Goal: Transaction & Acquisition: Purchase product/service

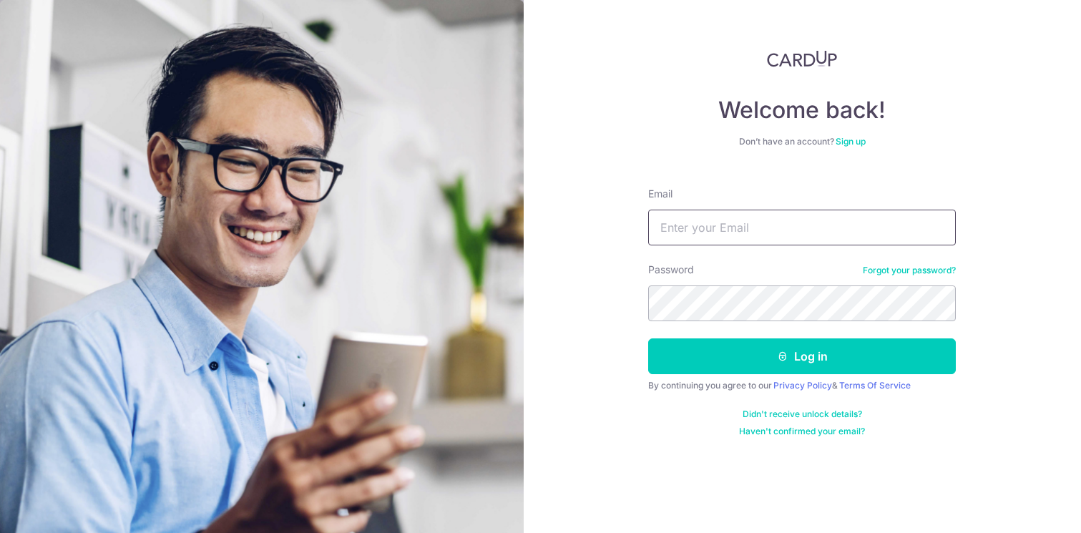
click at [728, 236] on input "Email" at bounding box center [802, 228] width 308 height 36
type input "[EMAIL_ADDRESS][DOMAIN_NAME]"
click at [648, 338] on button "Log in" at bounding box center [802, 356] width 308 height 36
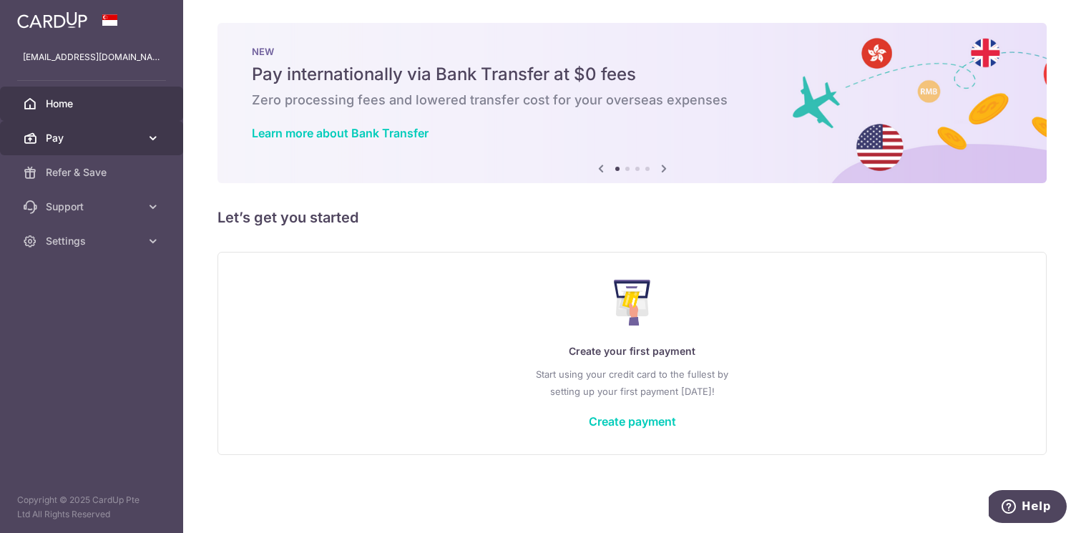
click at [131, 143] on span "Pay" at bounding box center [93, 138] width 94 height 14
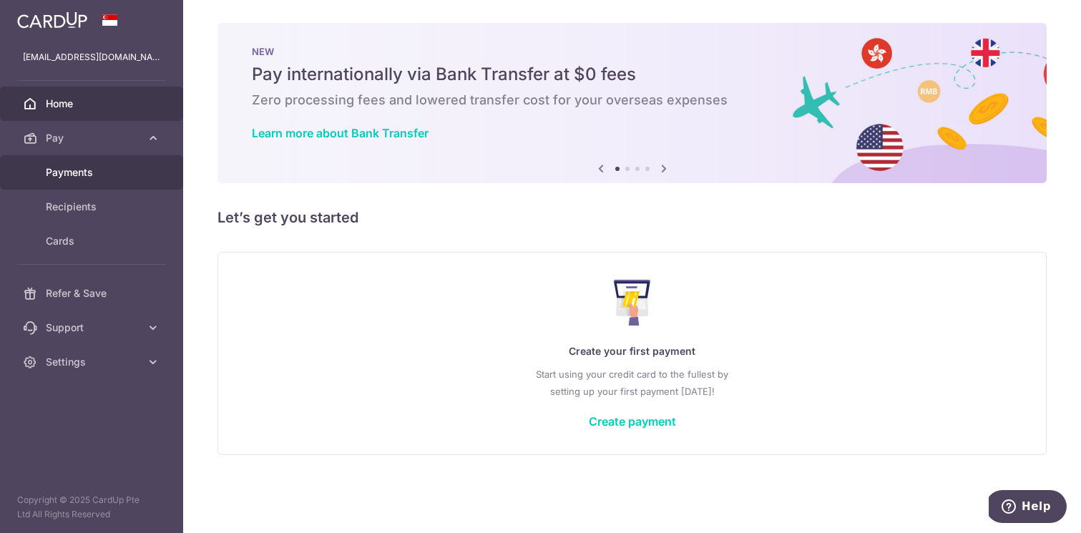
click at [101, 172] on span "Payments" at bounding box center [93, 172] width 94 height 14
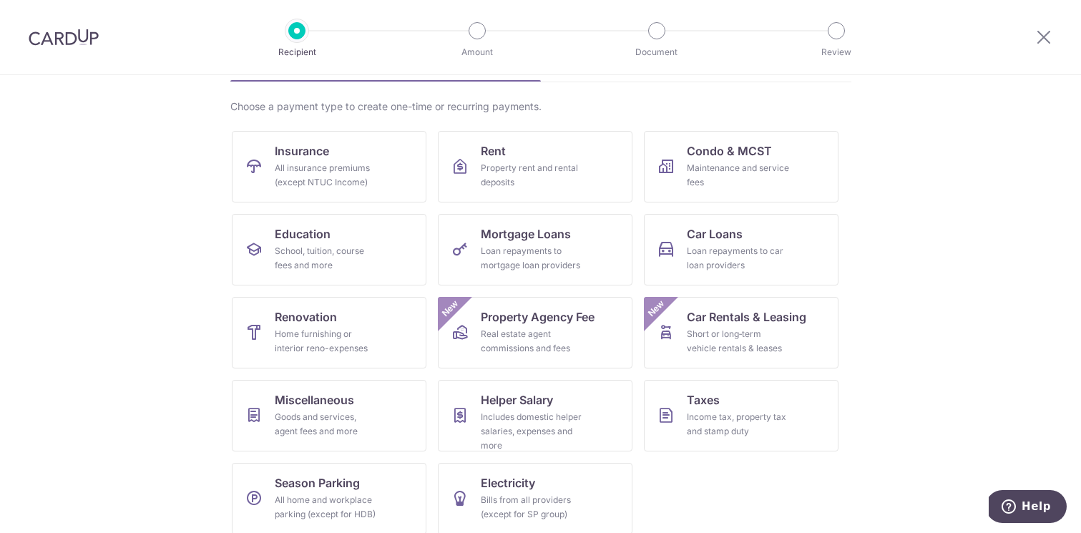
scroll to position [107, 0]
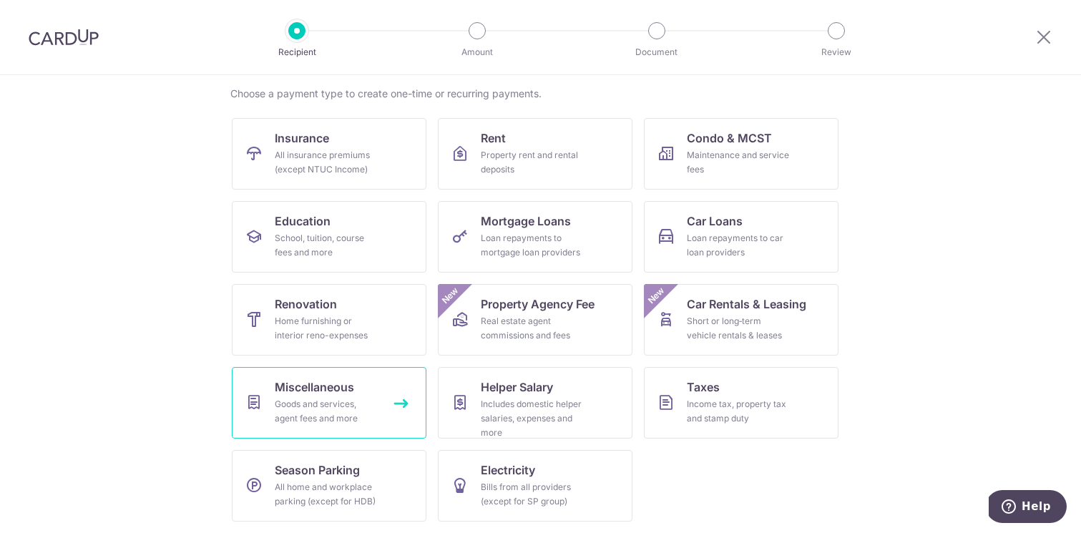
click at [338, 399] on div "Goods and services, agent fees and more" at bounding box center [326, 411] width 103 height 29
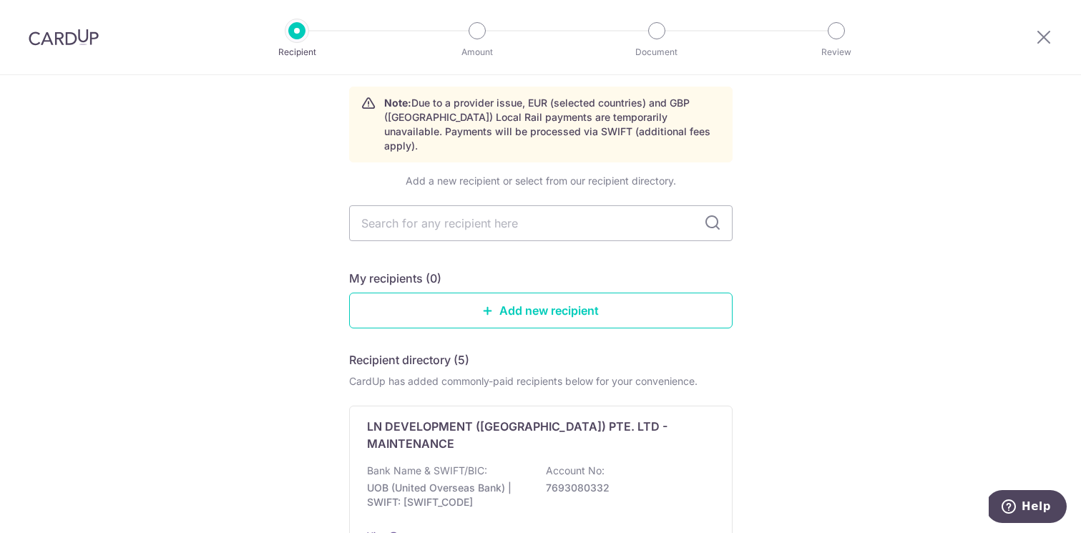
scroll to position [60, 0]
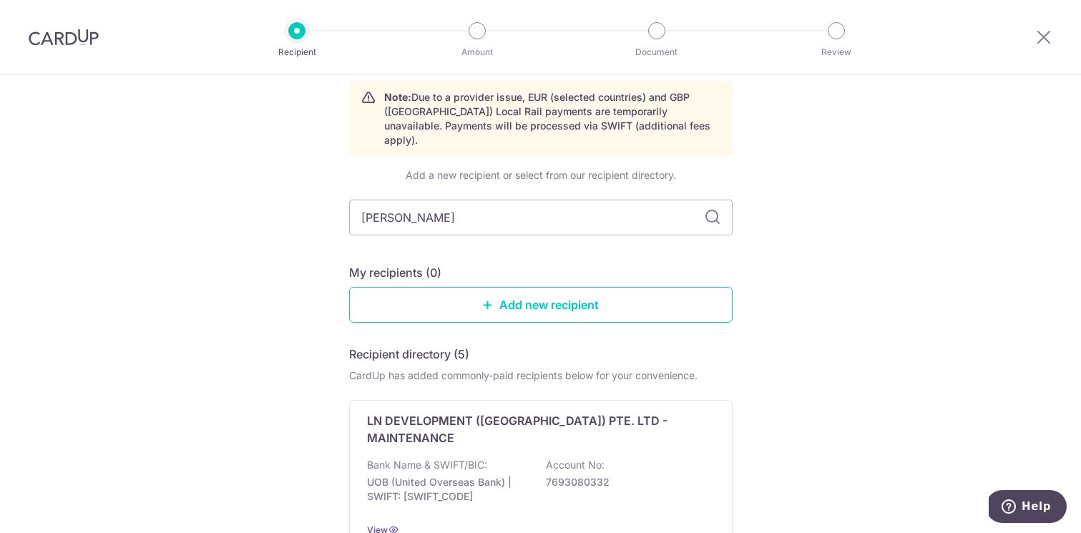
type input "Vishal ALagh"
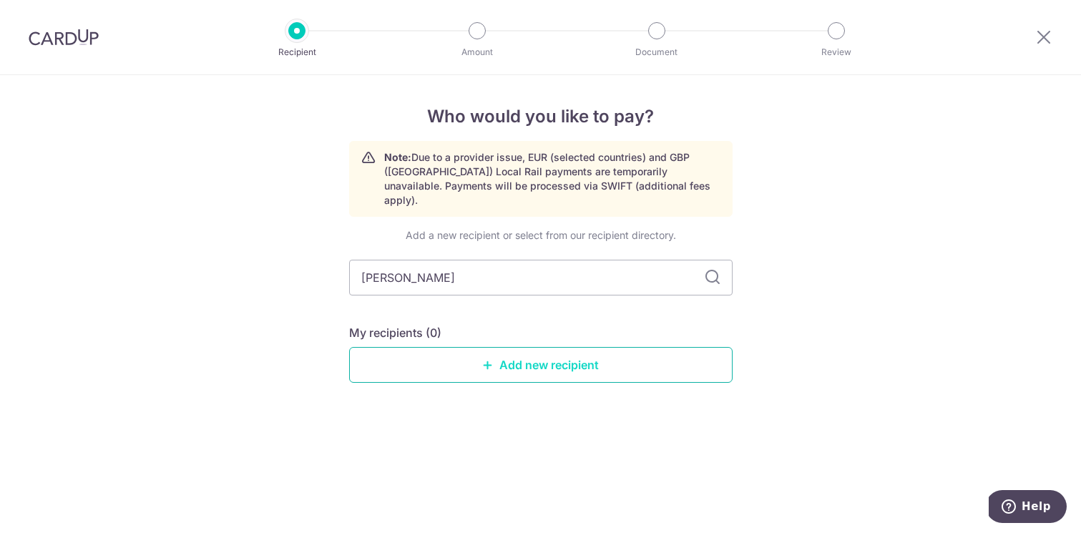
click at [522, 358] on link "Add new recipient" at bounding box center [541, 365] width 384 height 36
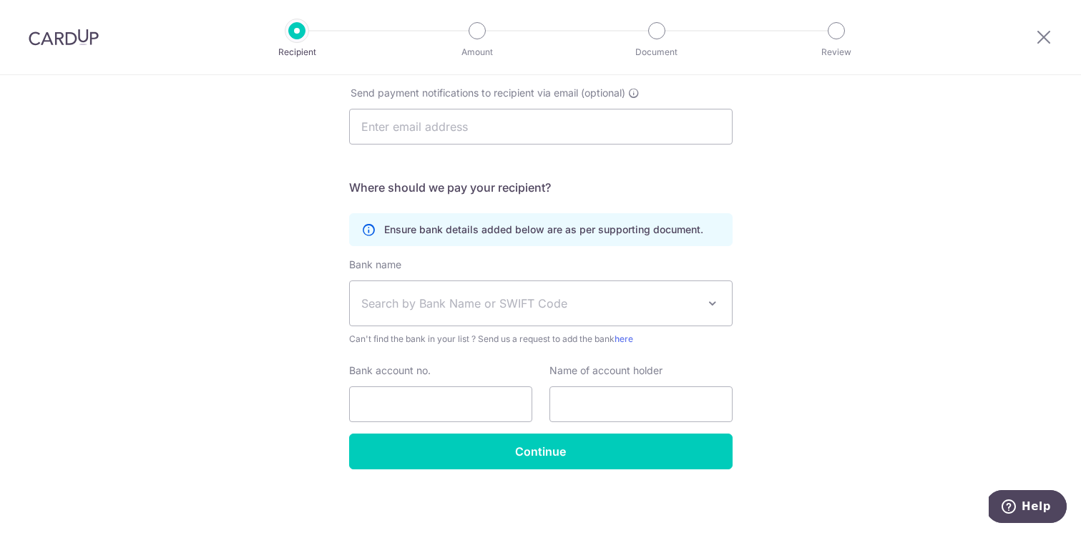
scroll to position [429, 0]
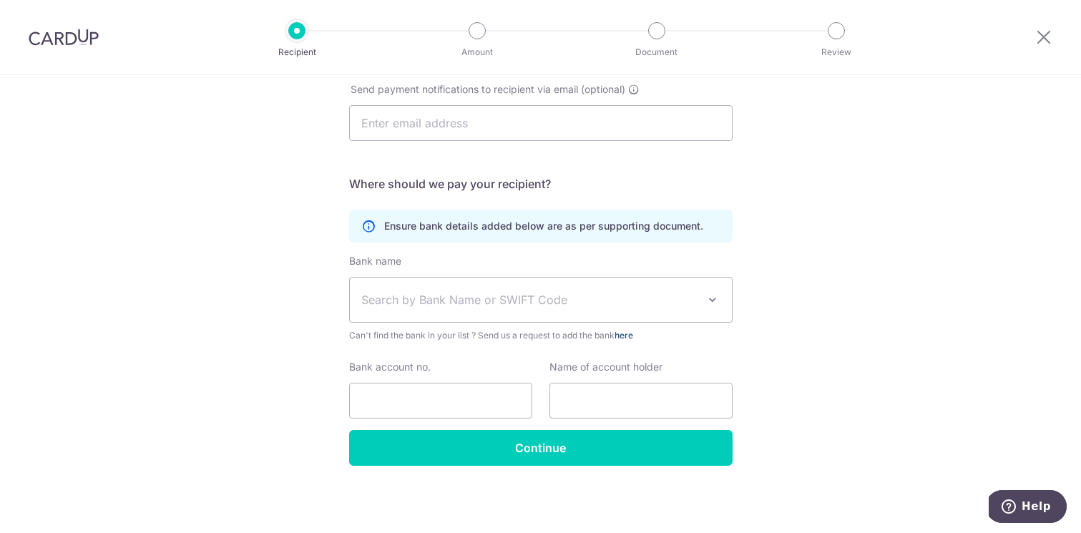
click at [632, 335] on link "here" at bounding box center [624, 335] width 19 height 11
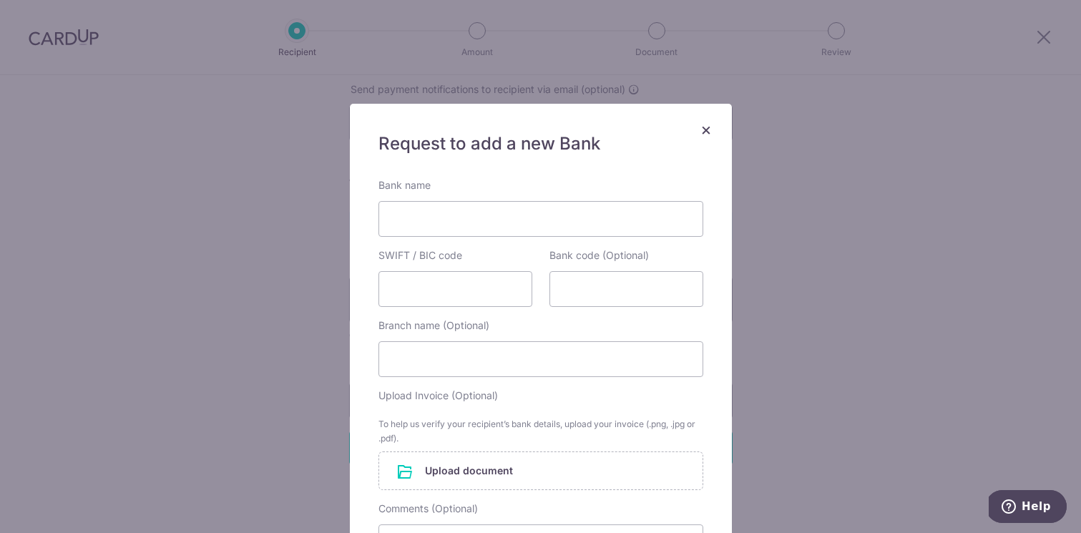
click at [706, 128] on span "×" at bounding box center [705, 129] width 11 height 21
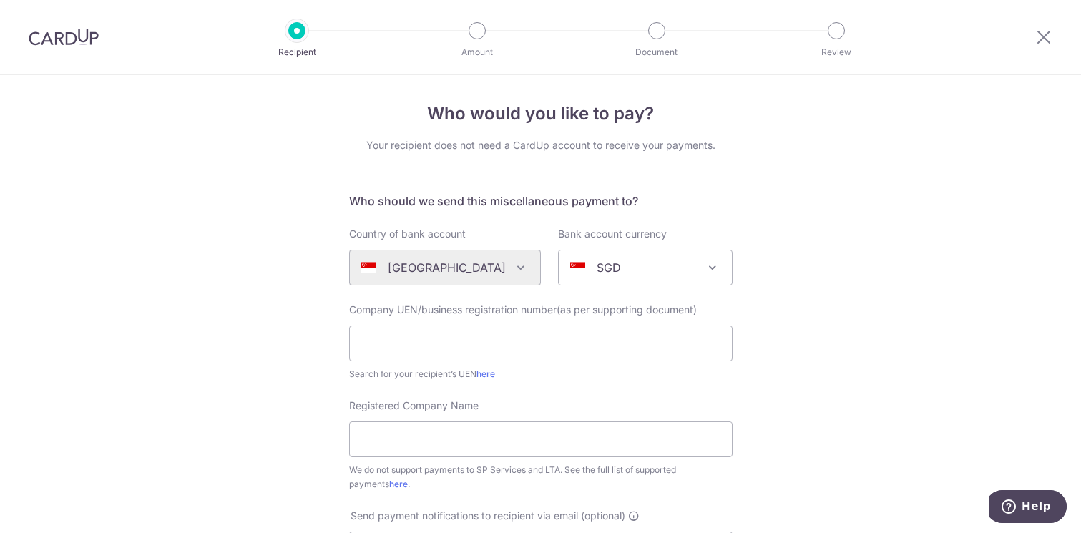
scroll to position [0, 0]
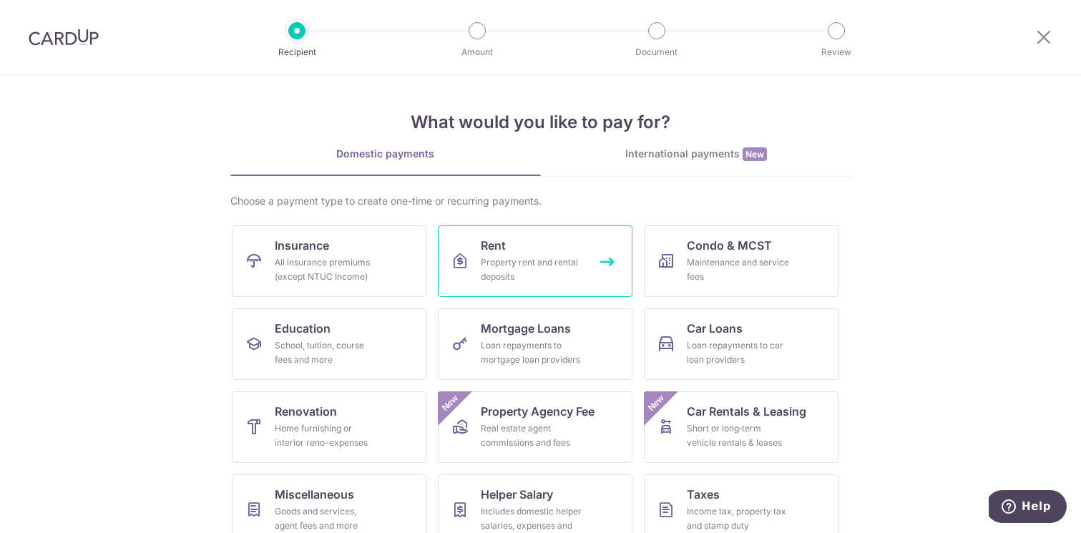
click at [538, 258] on div "Property rent and rental deposits" at bounding box center [532, 269] width 103 height 29
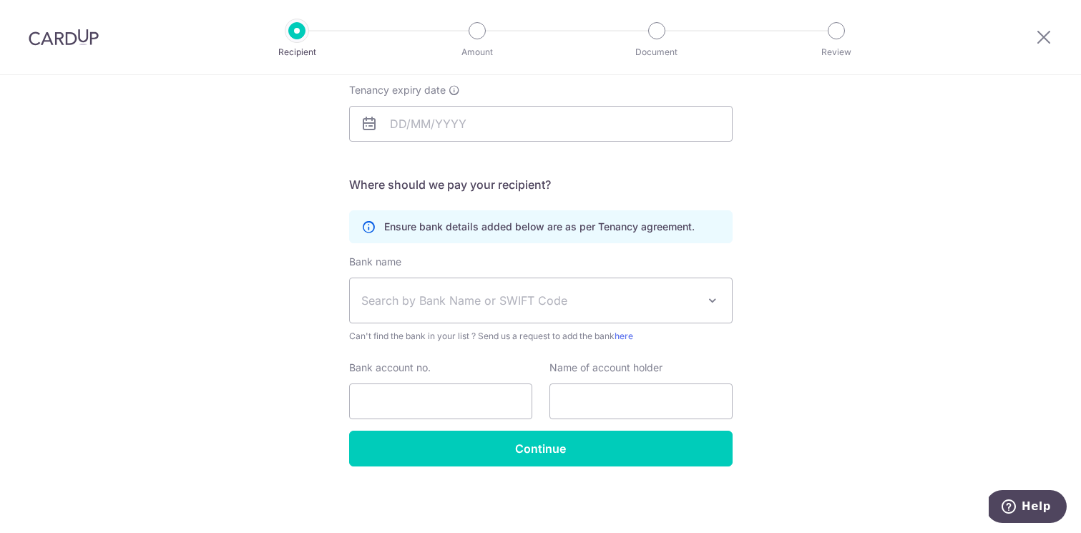
scroll to position [223, 0]
